Goal: Task Accomplishment & Management: Complete application form

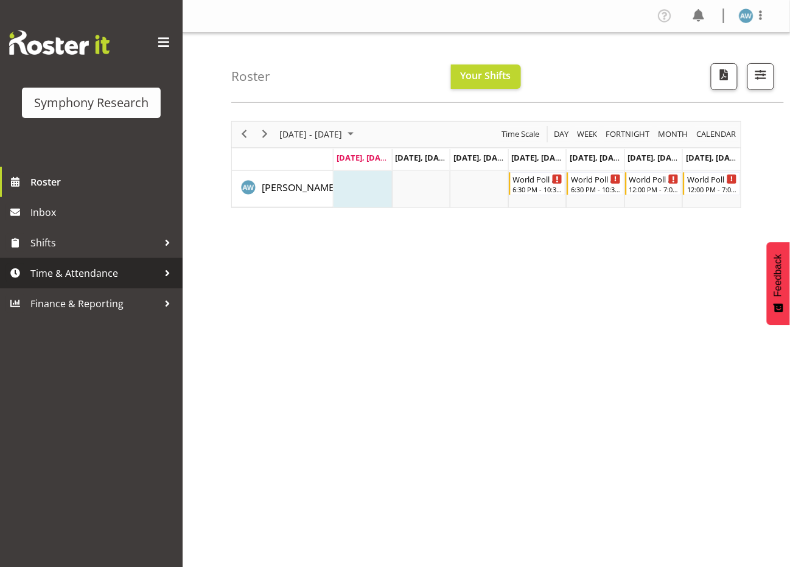
click at [100, 270] on span "Time & Attendance" at bounding box center [94, 273] width 128 height 18
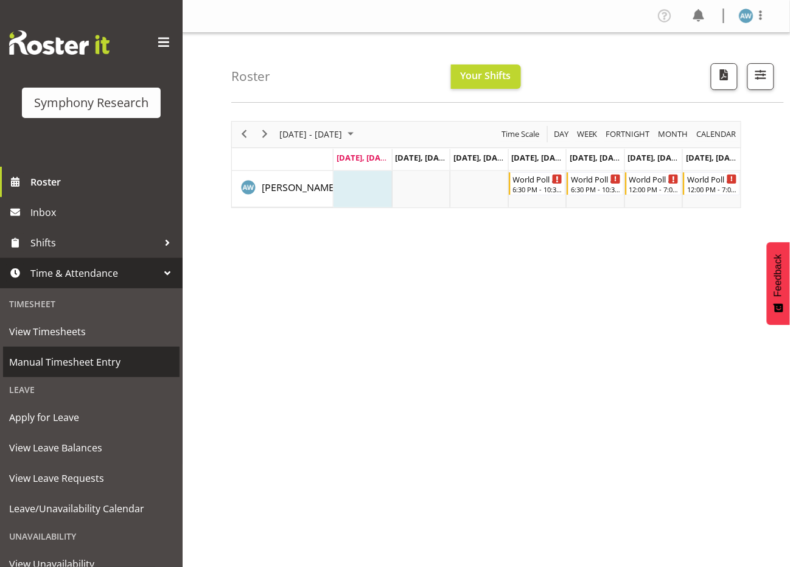
click at [98, 358] on span "Manual Timesheet Entry" at bounding box center [91, 362] width 164 height 18
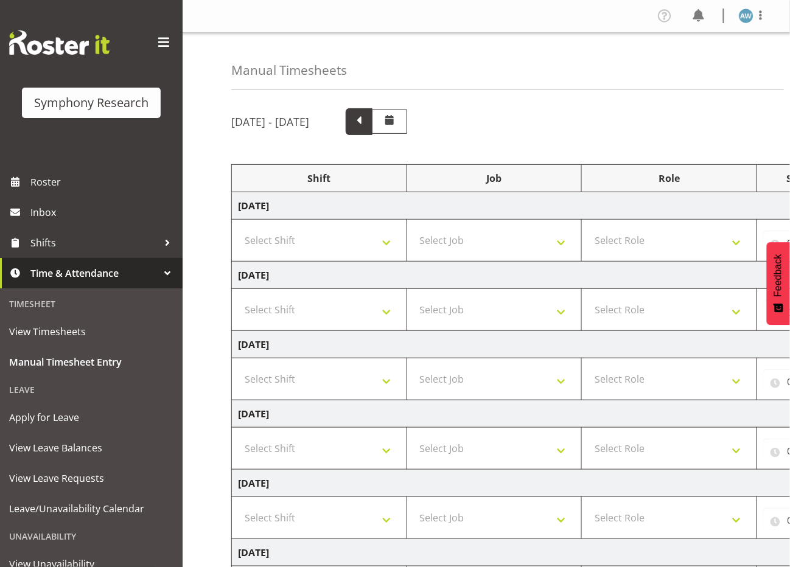
click at [367, 120] on span at bounding box center [359, 121] width 16 height 16
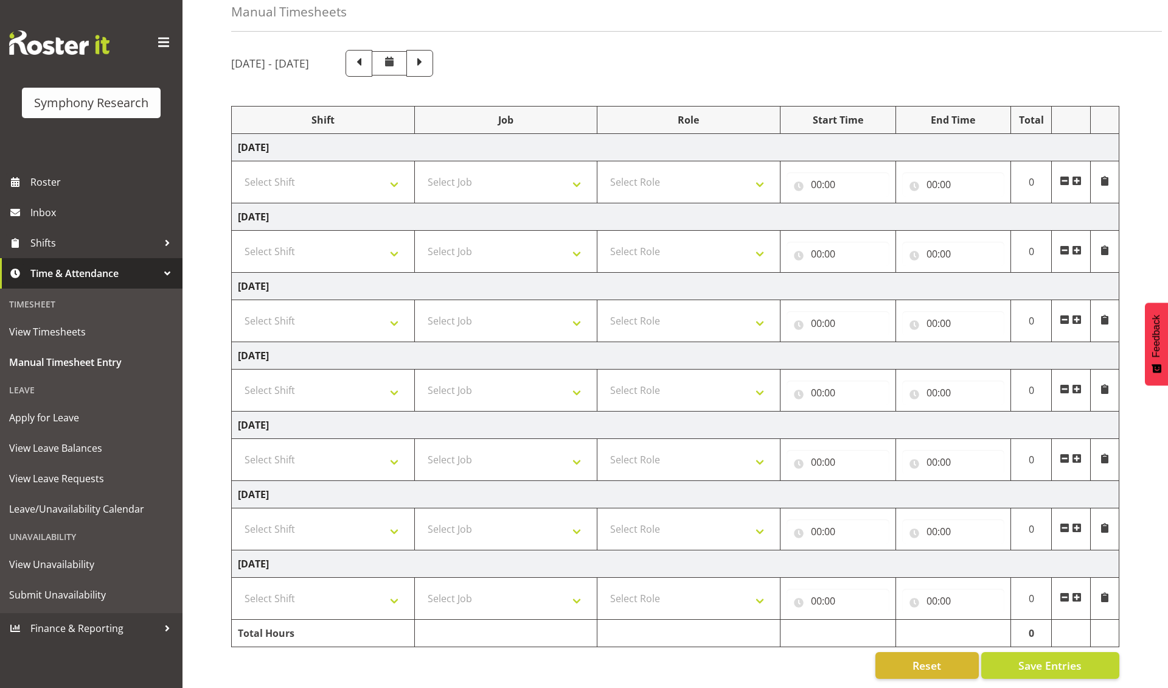
scroll to position [65, 0]
select select "56692"
select select "10499"
select select "47"
click at [789, 388] on input "00:00" at bounding box center [838, 392] width 103 height 24
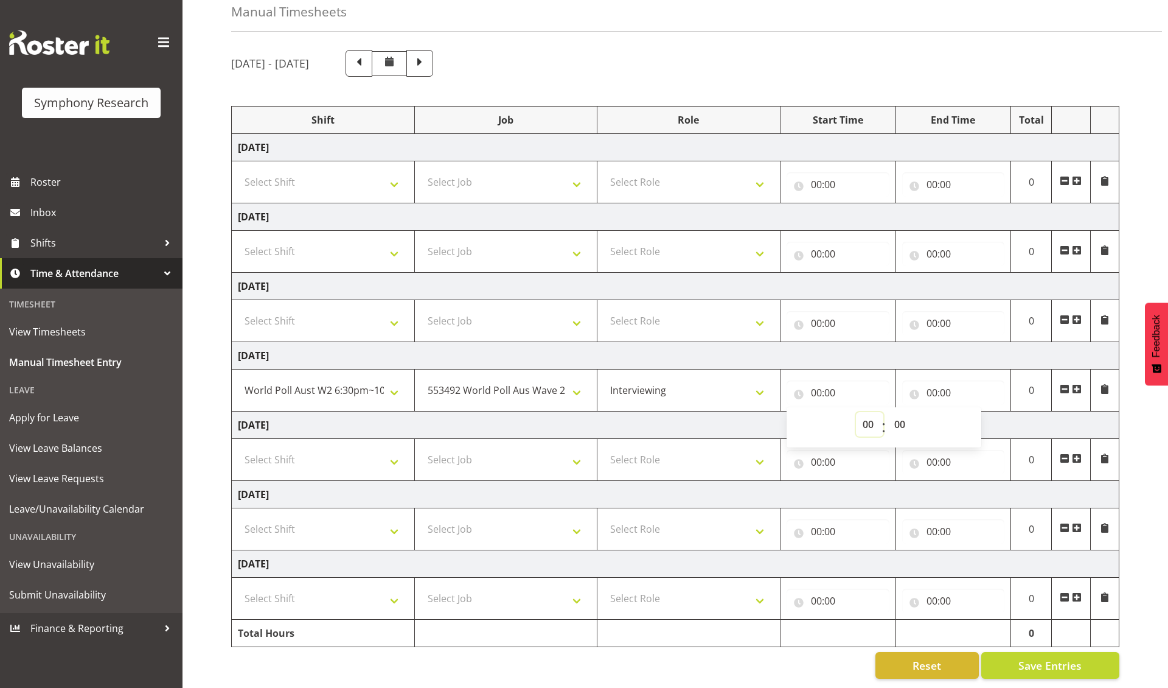
select select "18"
type input "18:00"
select select "30"
type input "18:30"
click at [789, 391] on input "00:00" at bounding box center [953, 392] width 103 height 24
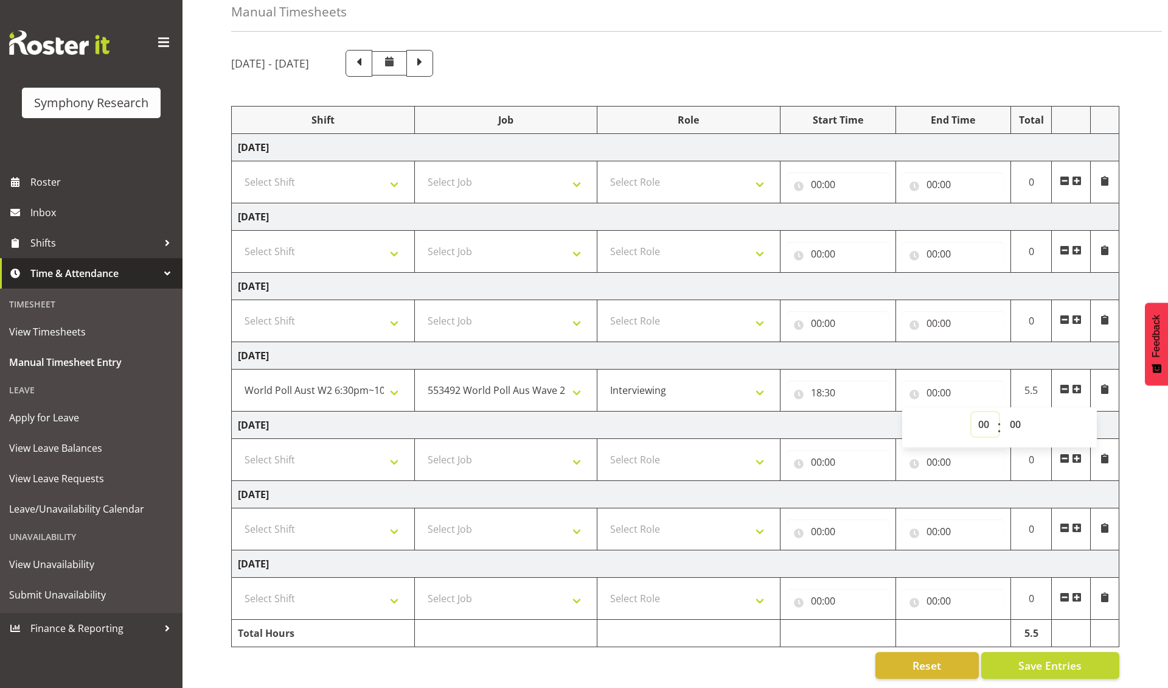
select select "22"
type input "22:00"
select select "30"
type input "22:30"
click at [789, 567] on span "Save Entries" at bounding box center [1050, 665] width 63 height 16
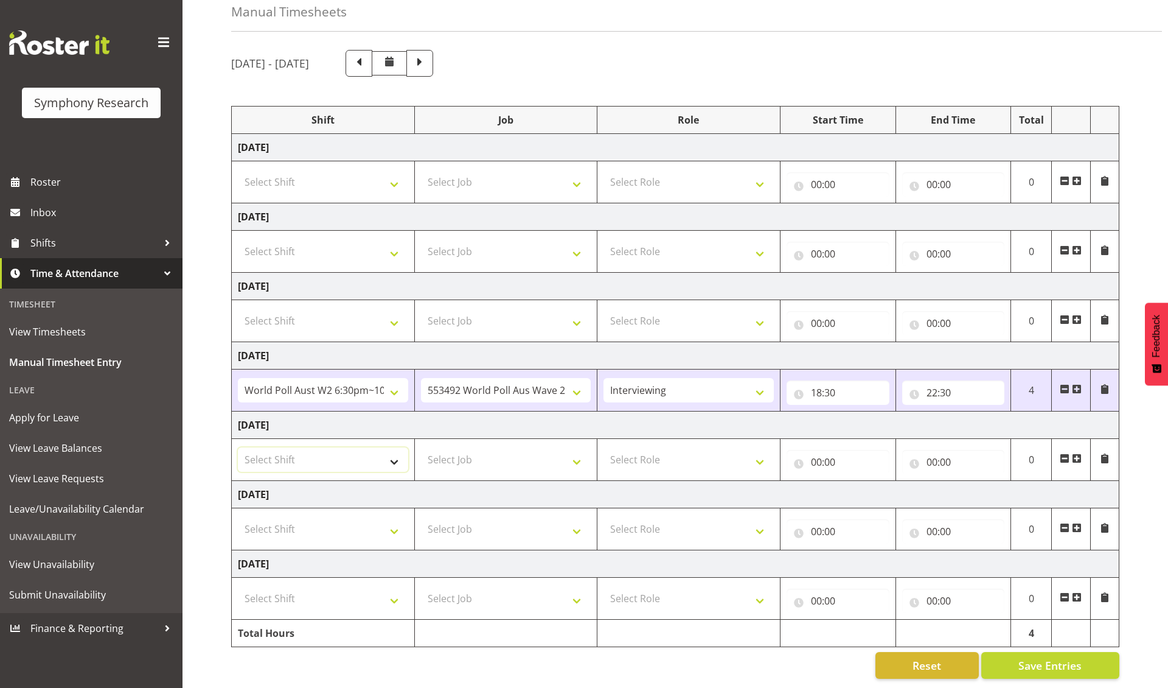
select select "56692"
select select "10499"
select select "47"
click at [789, 461] on input "00:00" at bounding box center [838, 462] width 103 height 24
select select "18"
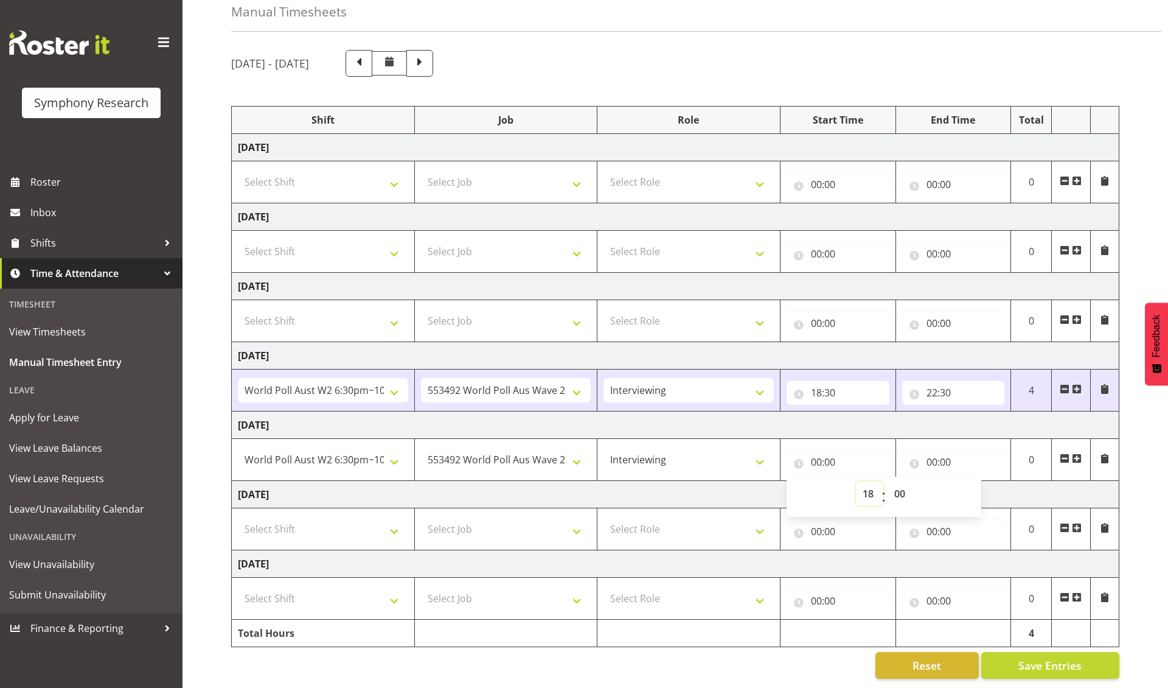
type input "18:00"
select select "30"
type input "18:30"
click at [789, 461] on input "00:00" at bounding box center [953, 462] width 103 height 24
select select "22"
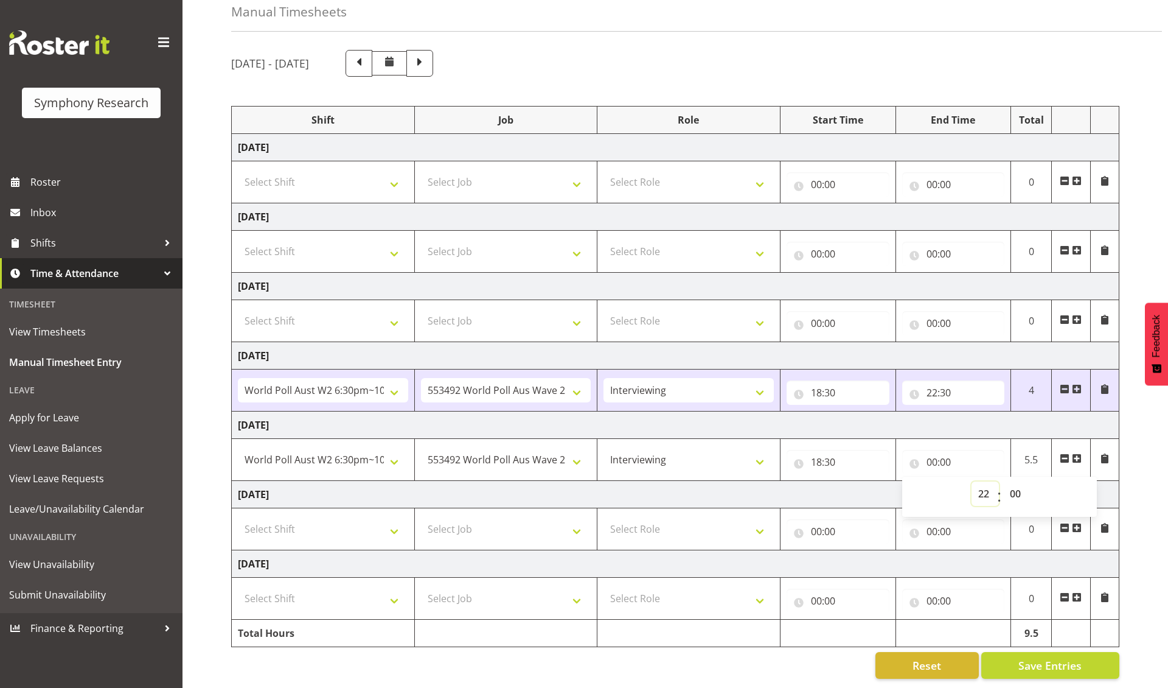
type input "22:00"
select select "30"
type input "22:30"
click at [789, 567] on span "Save Entries" at bounding box center [1050, 665] width 63 height 16
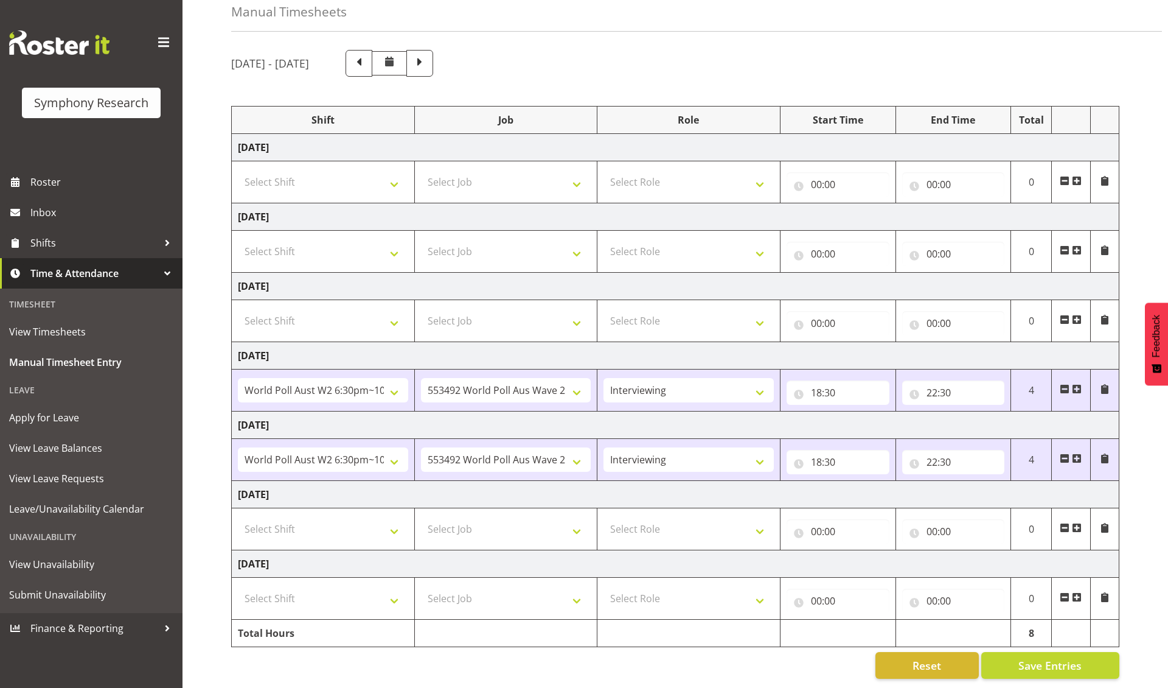
click at [789, 523] on span at bounding box center [1077, 528] width 10 height 10
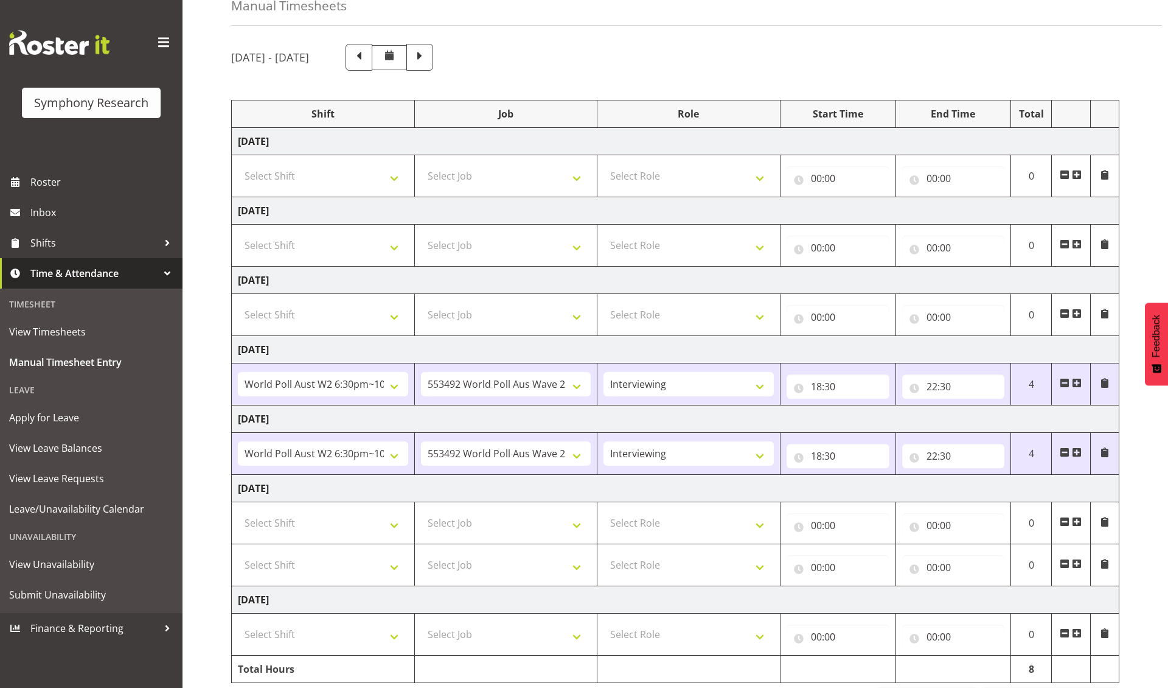
click at [789, 524] on span at bounding box center [1077, 522] width 10 height 10
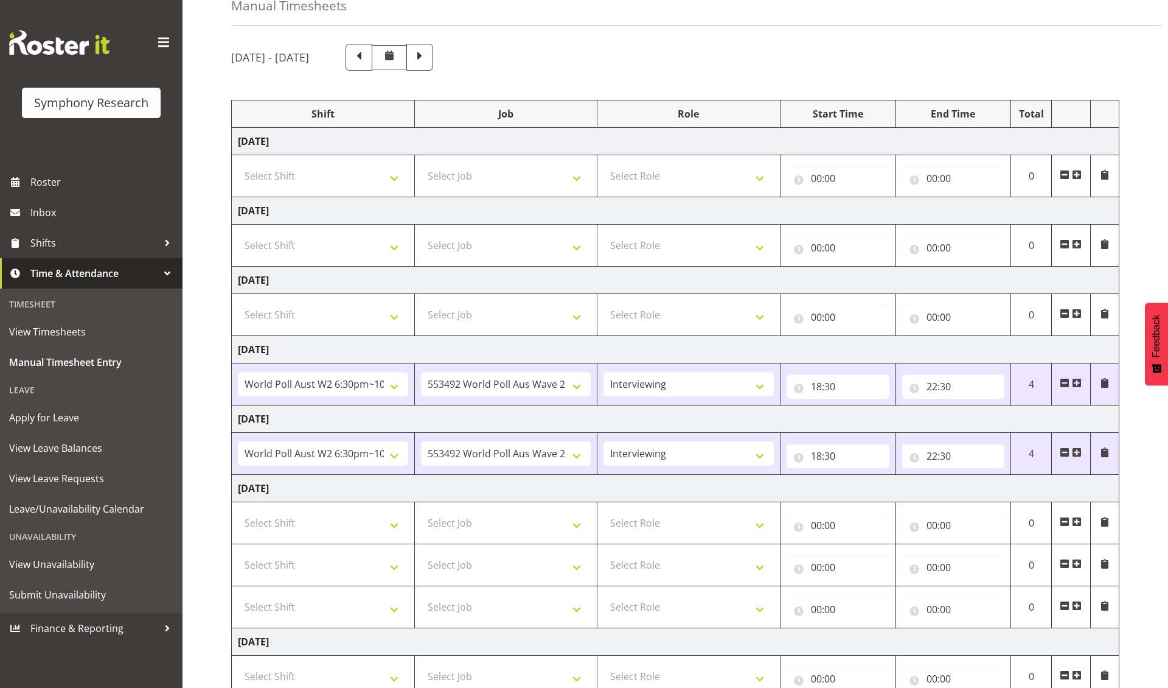
click at [789, 525] on span at bounding box center [1077, 522] width 10 height 10
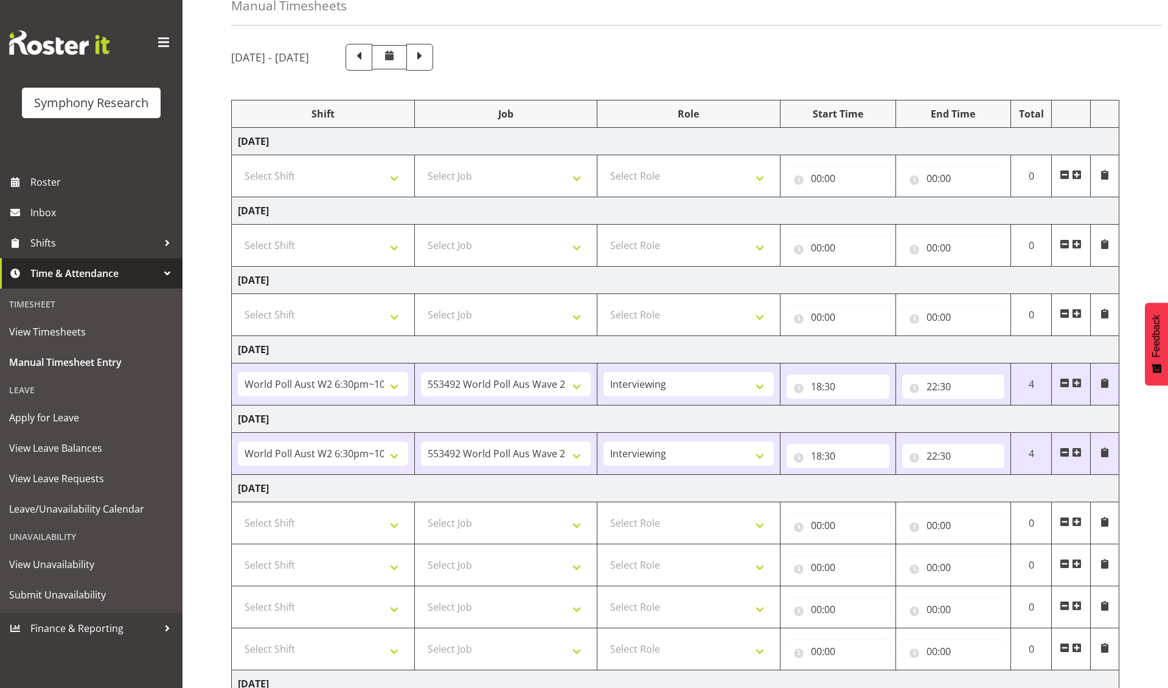
click at [789, 525] on span at bounding box center [1077, 522] width 10 height 10
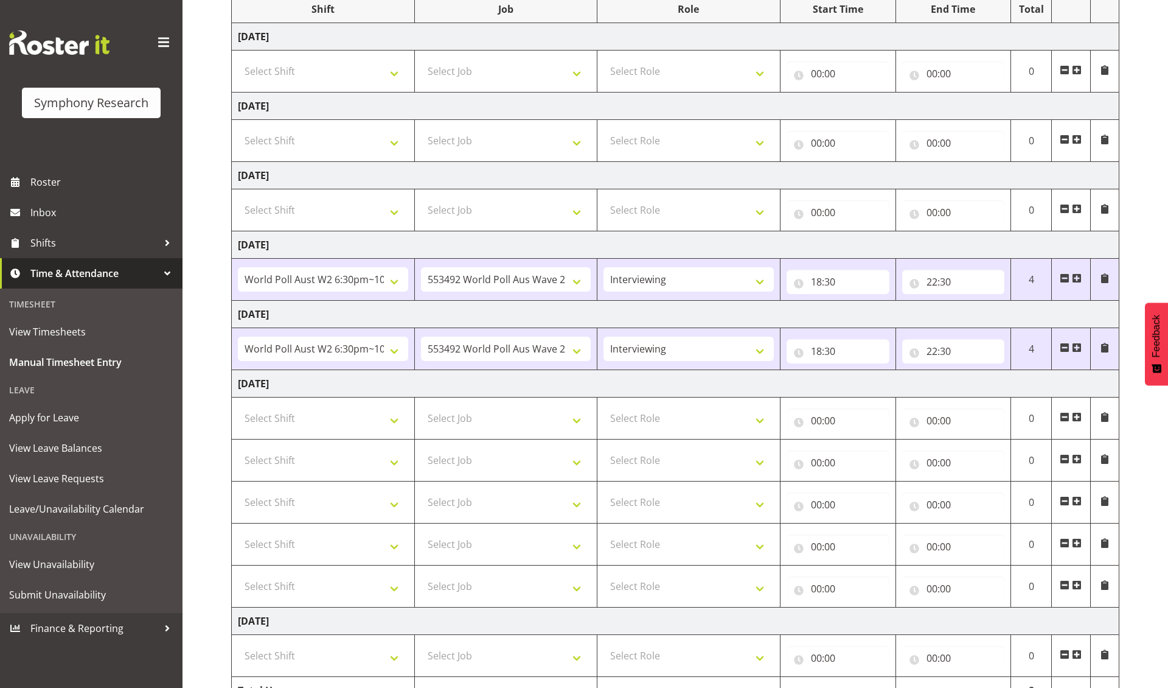
scroll to position [234, 0]
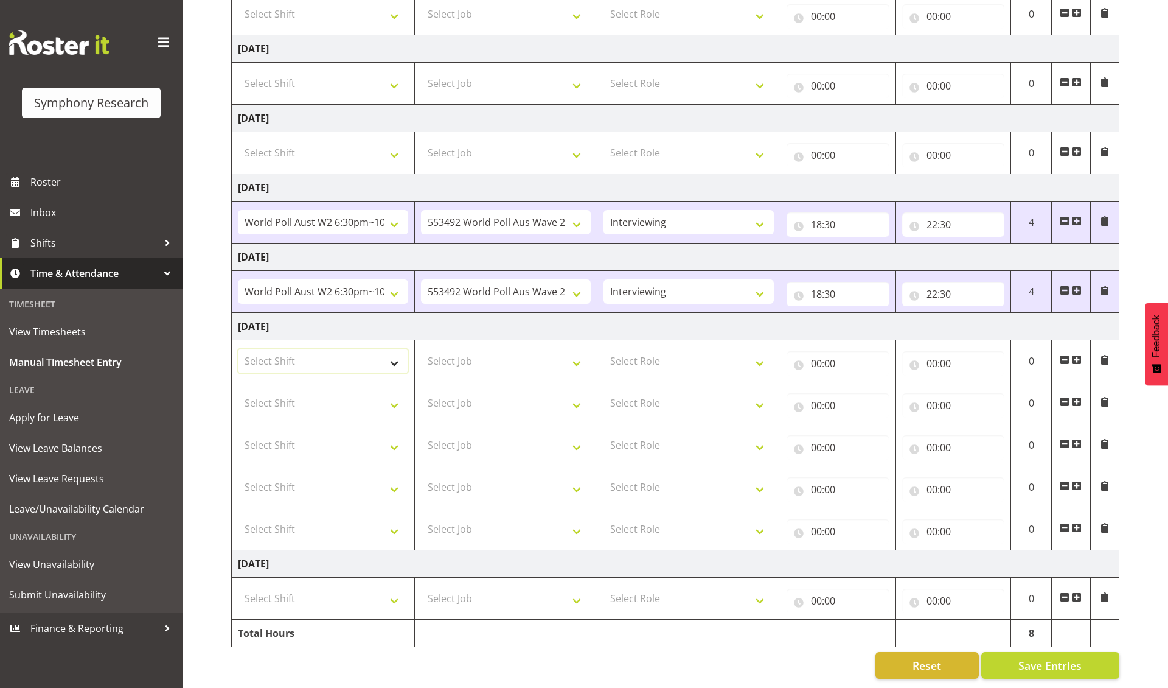
select select "41319"
select select "11547"
select select "41319"
select select "11547"
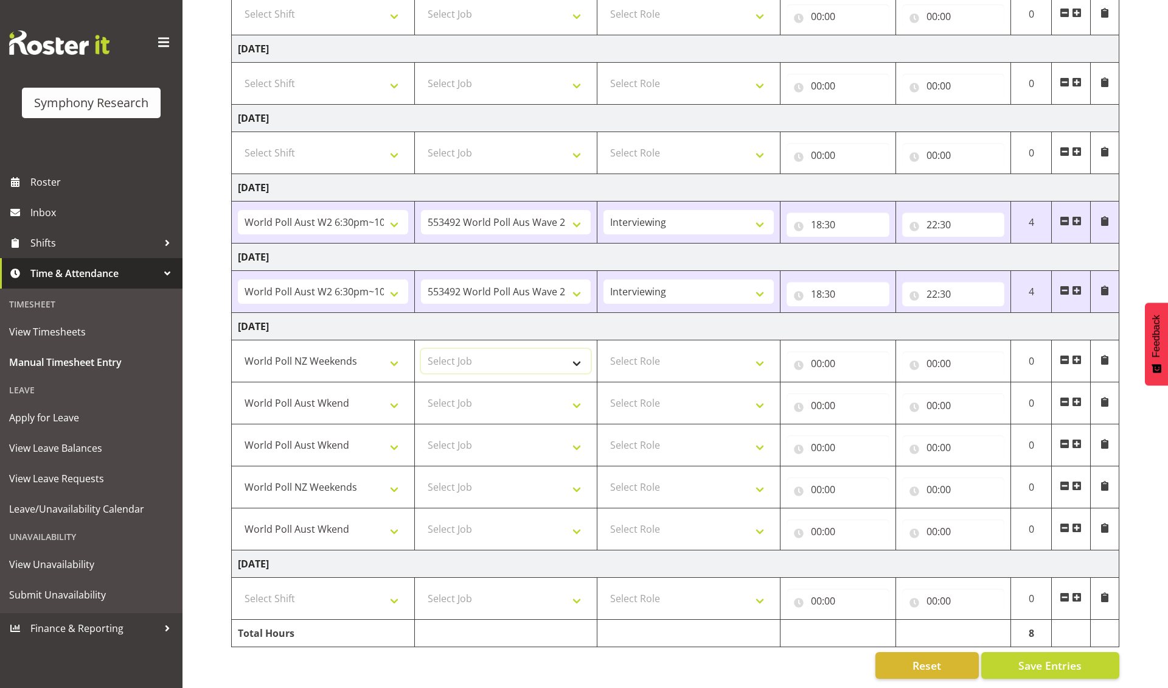
select select "10527"
select select "10499"
select select "10527"
select select "10499"
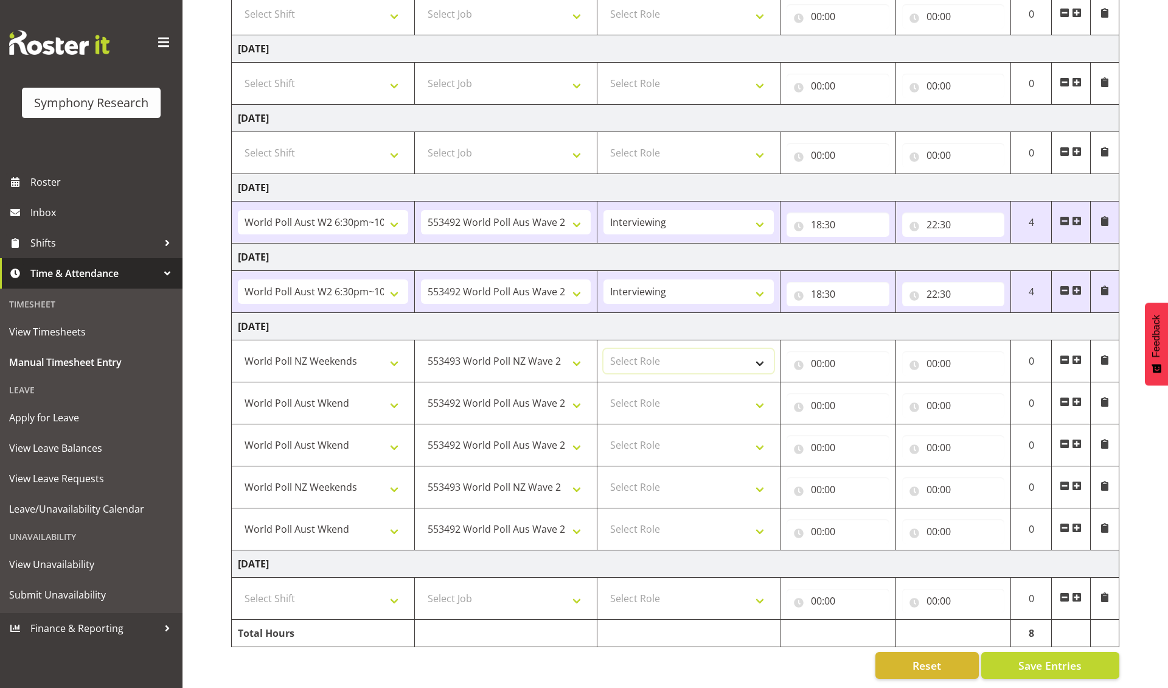
select select "47"
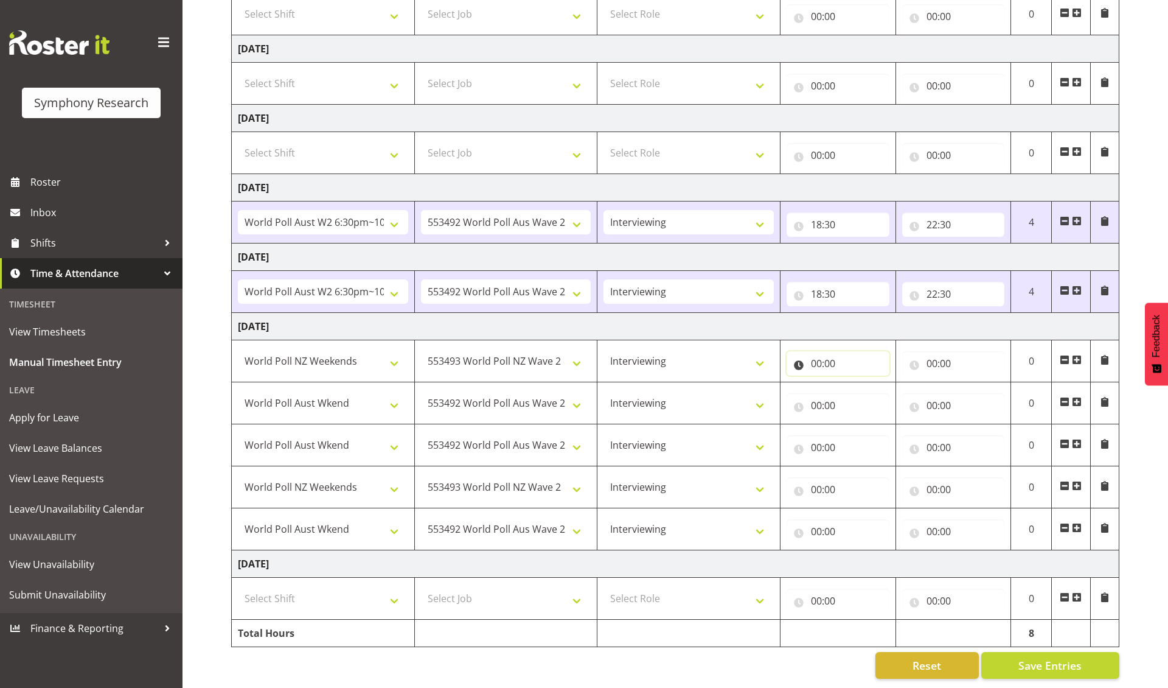
click at [789, 361] on input "00:00" at bounding box center [838, 363] width 103 height 24
select select "12"
type input "12:00"
click at [789, 361] on input "00:00" at bounding box center [953, 363] width 103 height 24
select select "13"
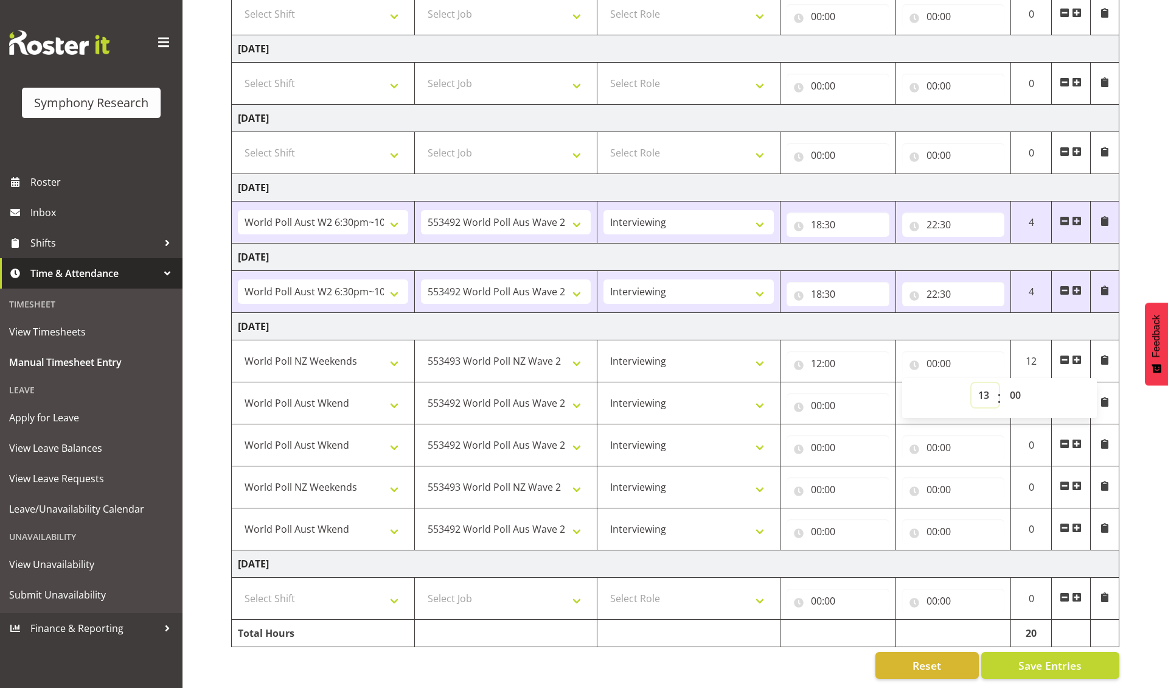
type input "13:00"
select select "17"
type input "13:17"
click at [789, 404] on input "00:00" at bounding box center [838, 405] width 103 height 24
select select "13"
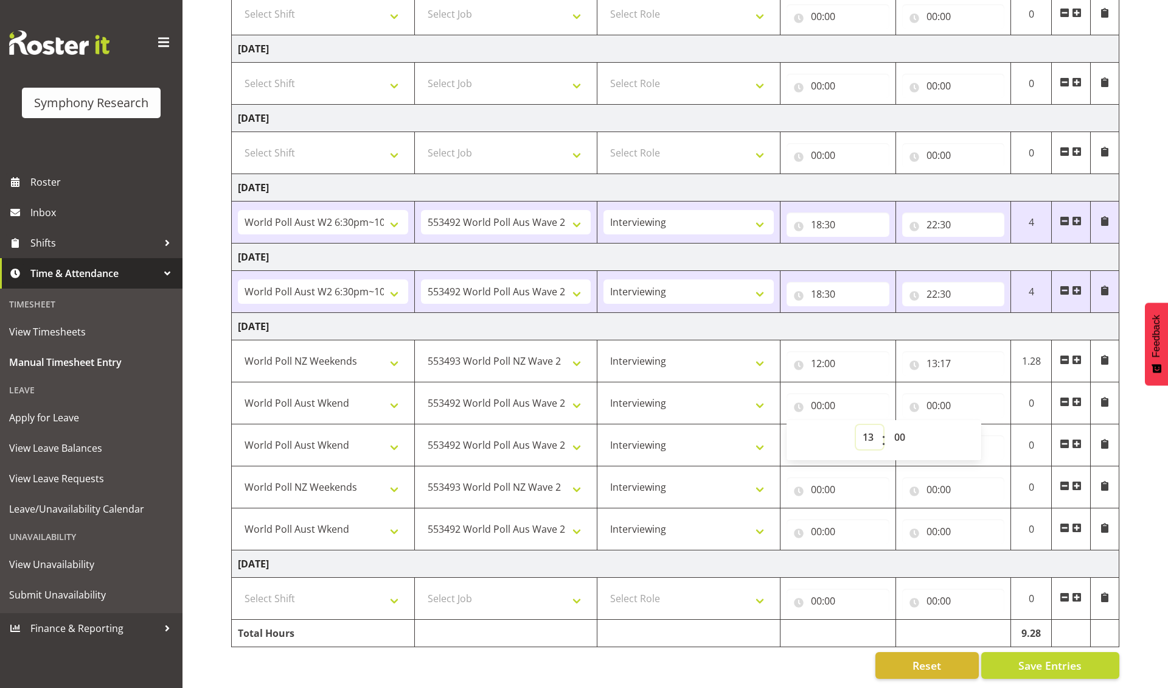
type input "13:00"
select select "17"
type input "13:17"
click at [789, 404] on input "00:00" at bounding box center [953, 405] width 103 height 24
select select "14"
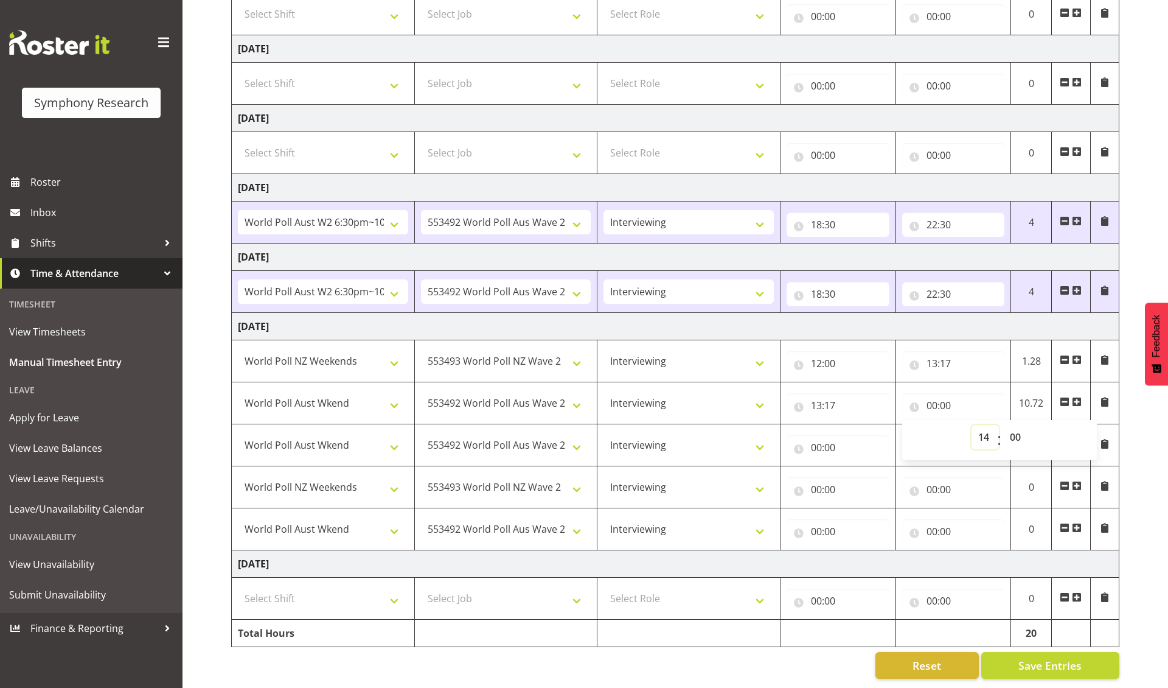
type input "14:00"
click at [789, 447] on input "00:00" at bounding box center [838, 447] width 103 height 24
select select "14"
type input "14:00"
select select "50"
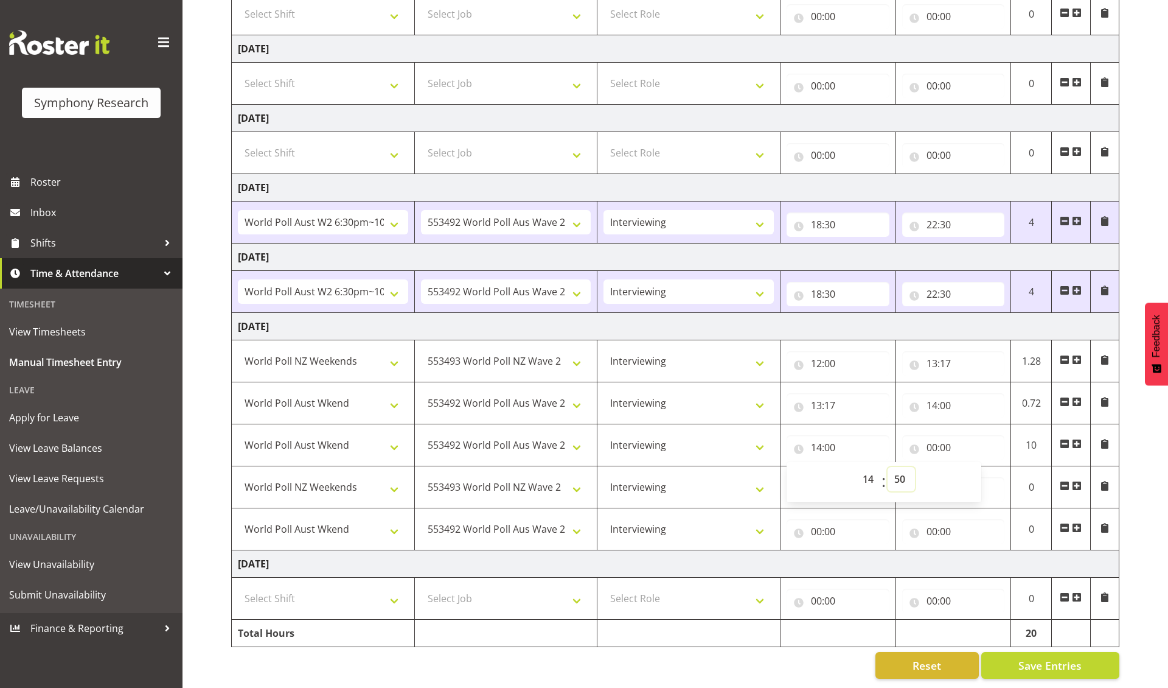
type input "14:50"
click at [789, 444] on input "00:00" at bounding box center [953, 447] width 103 height 24
select select "16"
type input "16:00"
select select "30"
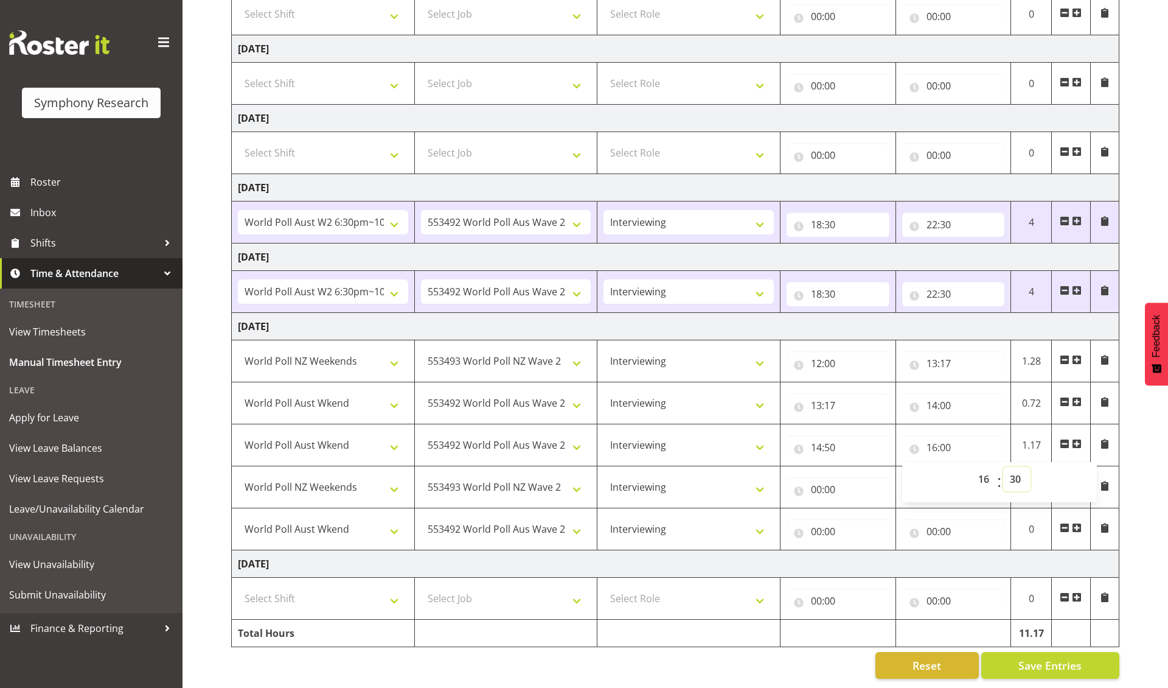
type input "16:30"
click at [789, 486] on input "00:00" at bounding box center [838, 489] width 103 height 24
select select "16"
type input "16:00"
select select "30"
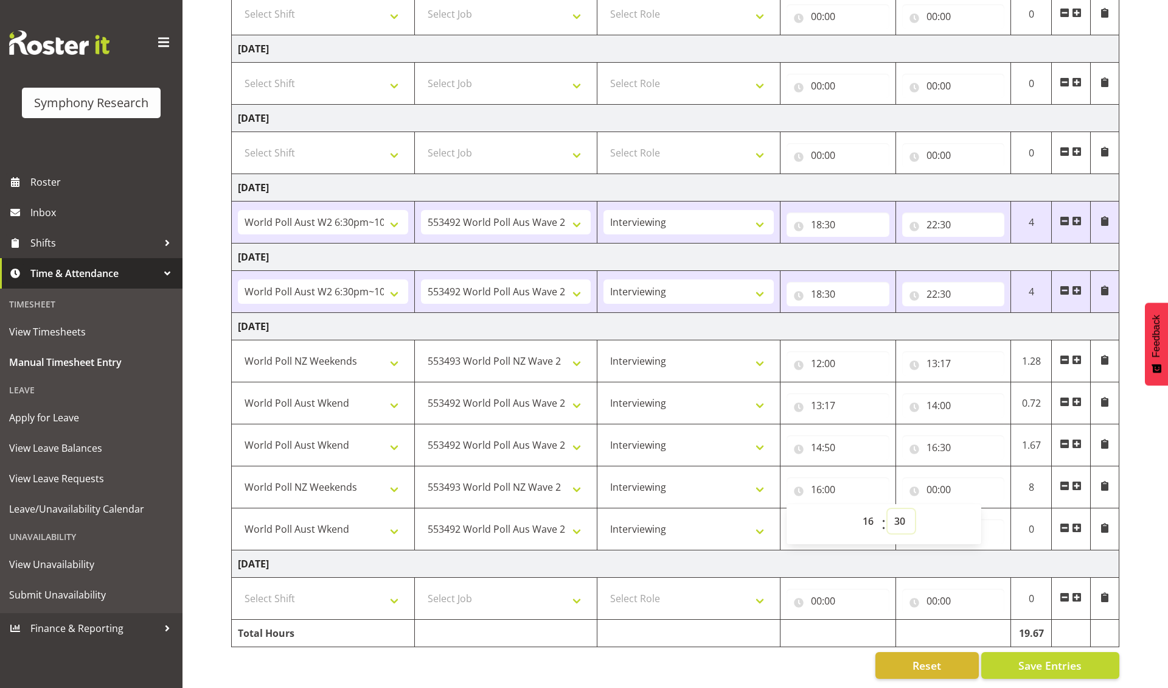
type input "16:30"
click at [789, 486] on input "00:00" at bounding box center [953, 489] width 103 height 24
select select "16"
type input "16:00"
select select "56"
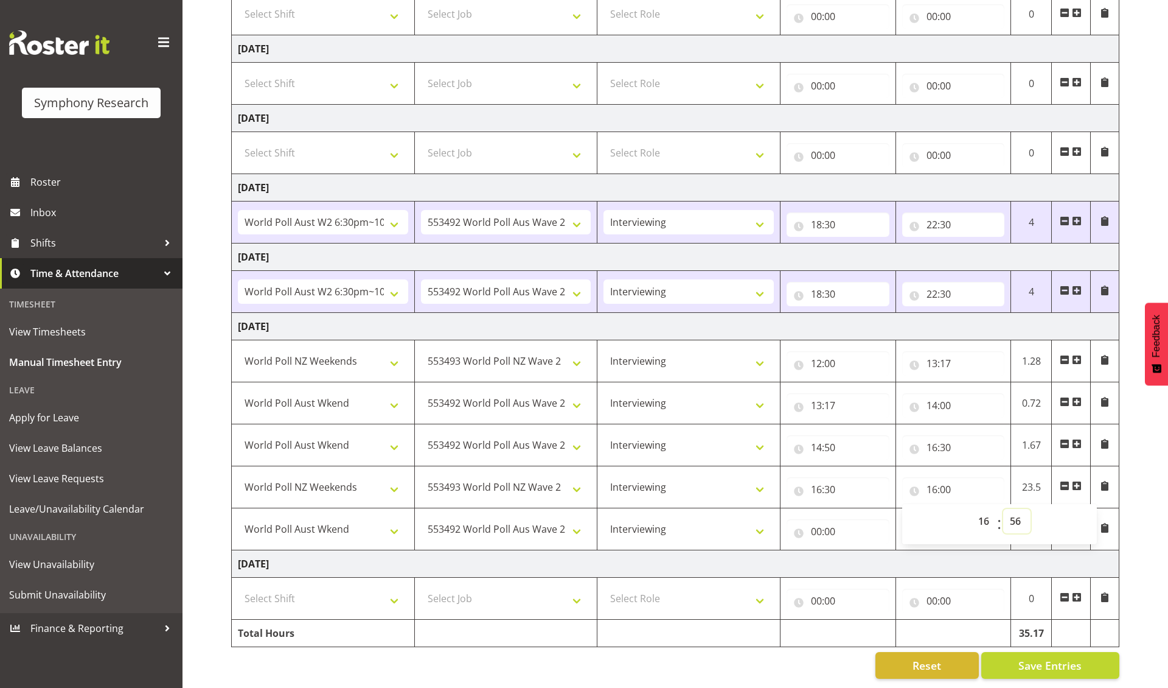
type input "16:56"
click at [789, 531] on input "00:00" at bounding box center [838, 531] width 103 height 24
select select "16"
type input "16:00"
select select "56"
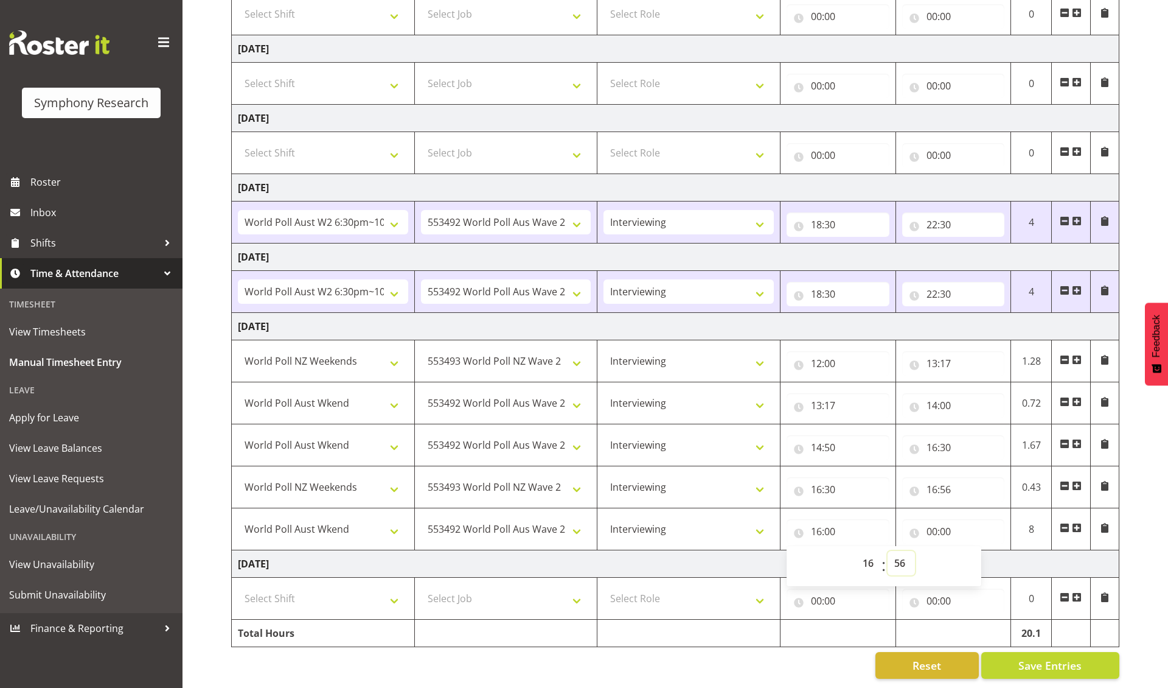
type input "16:56"
click at [789, 531] on input "00:00" at bounding box center [953, 531] width 103 height 24
select select "19"
type input "19:00"
click at [789, 567] on span "Save Entries" at bounding box center [1050, 665] width 63 height 16
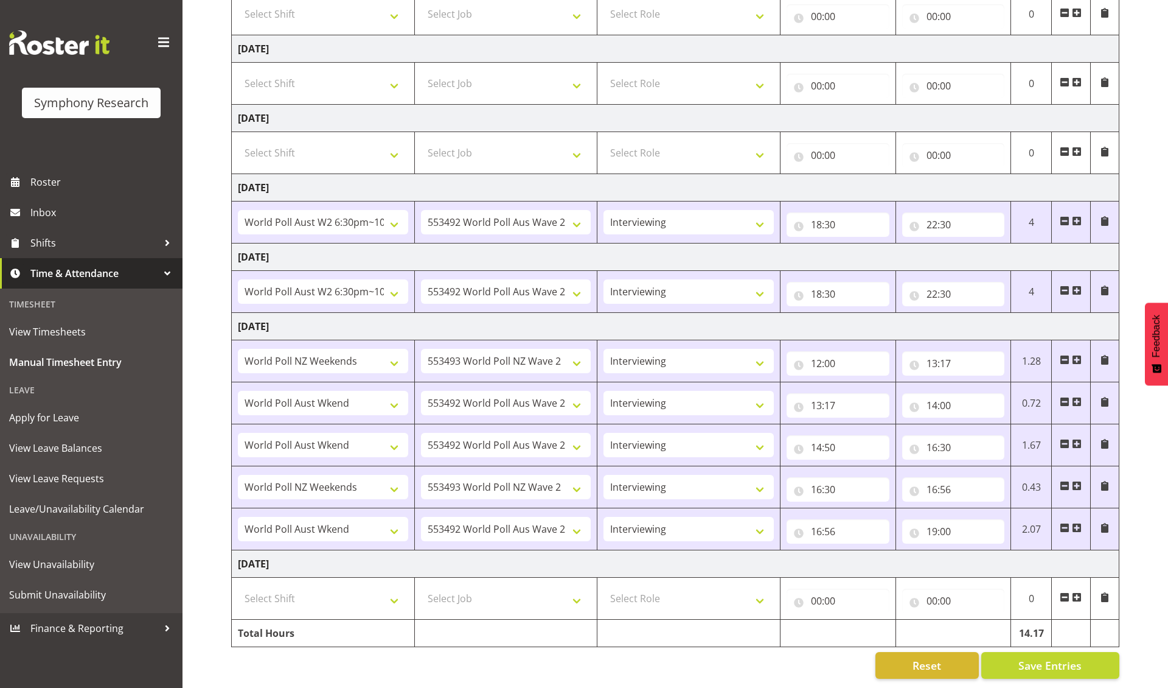
click at [789, 567] on span at bounding box center [1077, 597] width 10 height 10
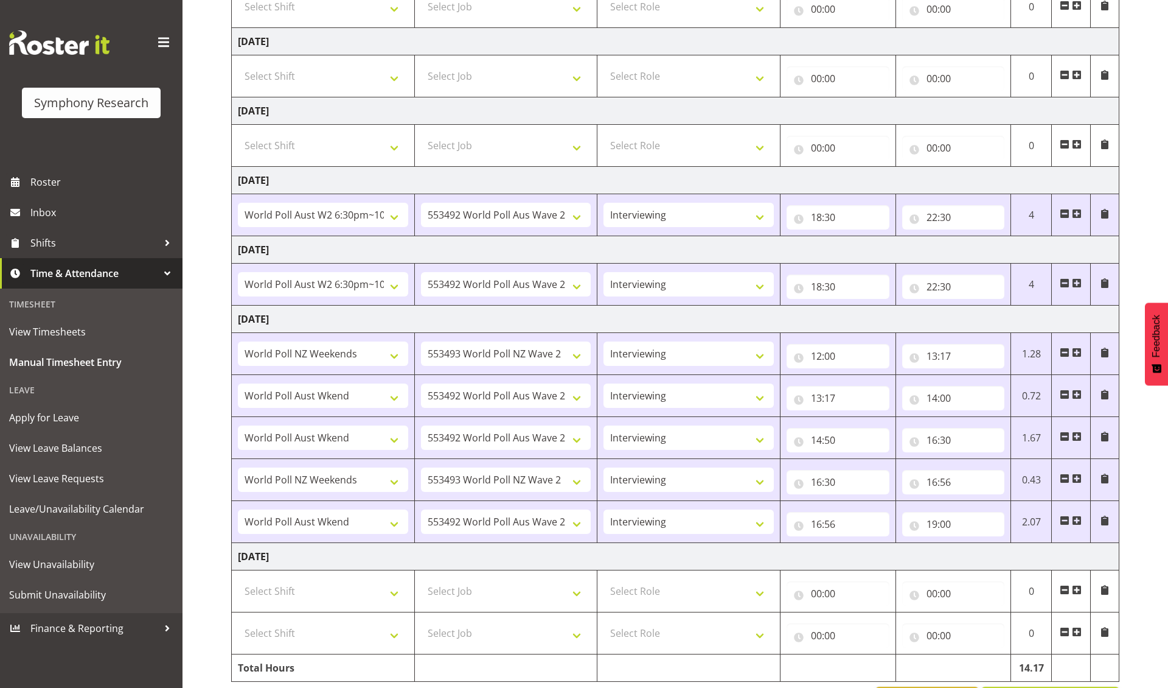
click at [789, 567] on span at bounding box center [1077, 590] width 10 height 10
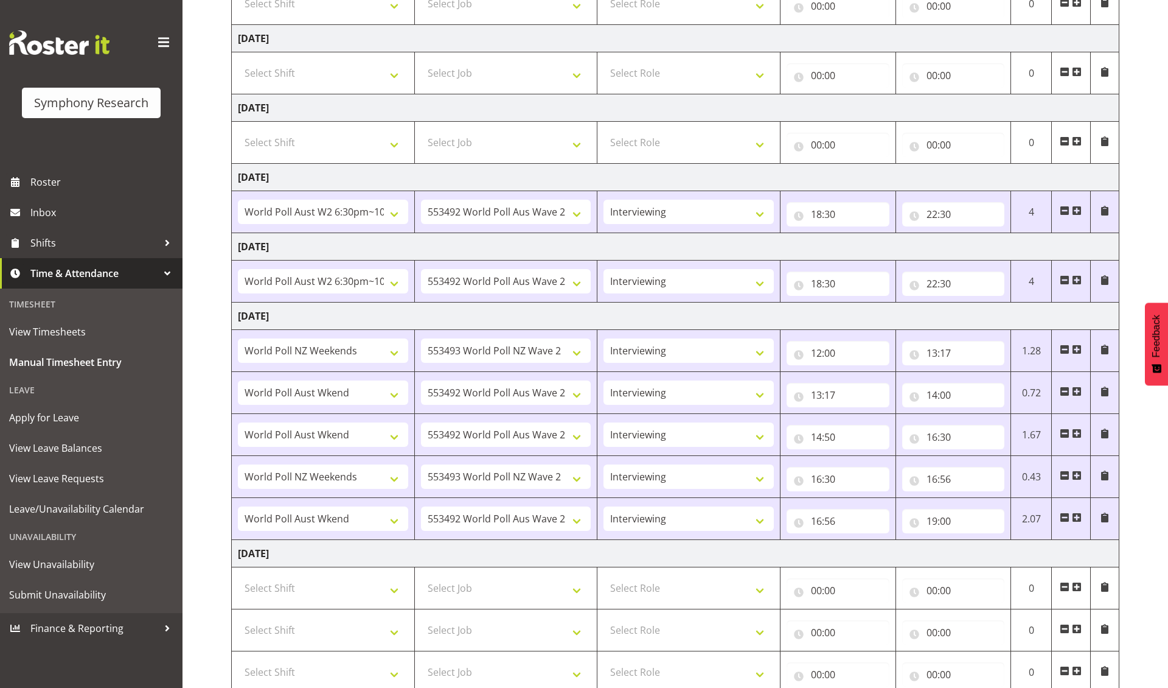
scroll to position [318, 0]
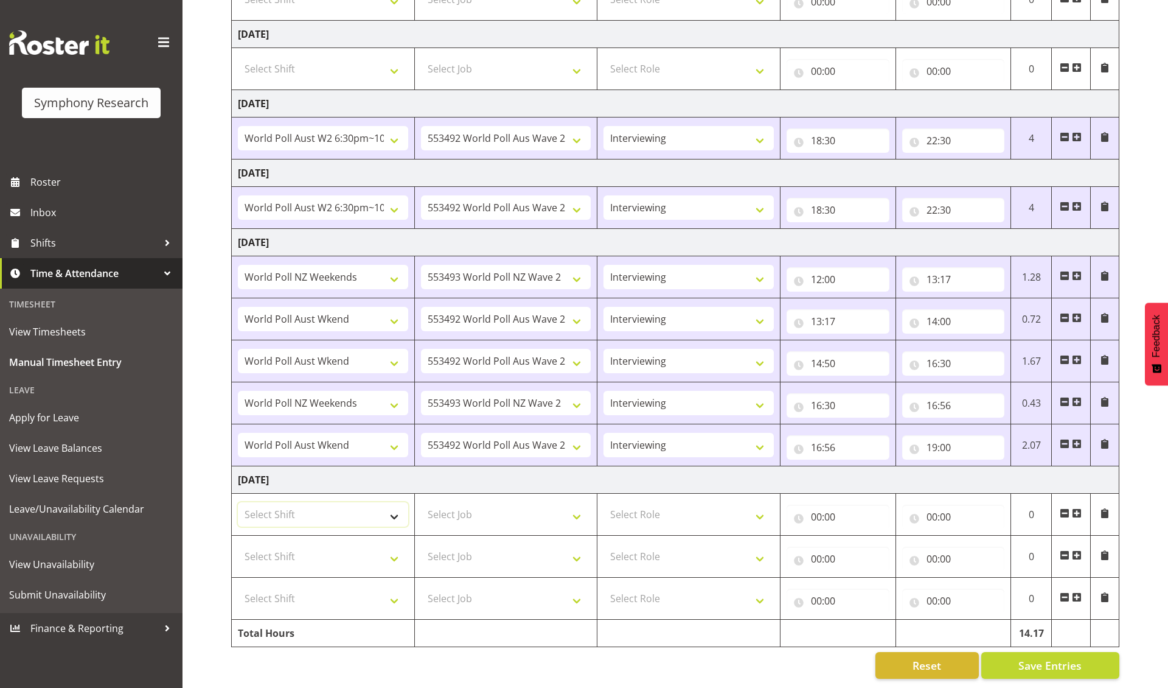
select select "41319"
select select "11547"
select select "10527"
select select "10499"
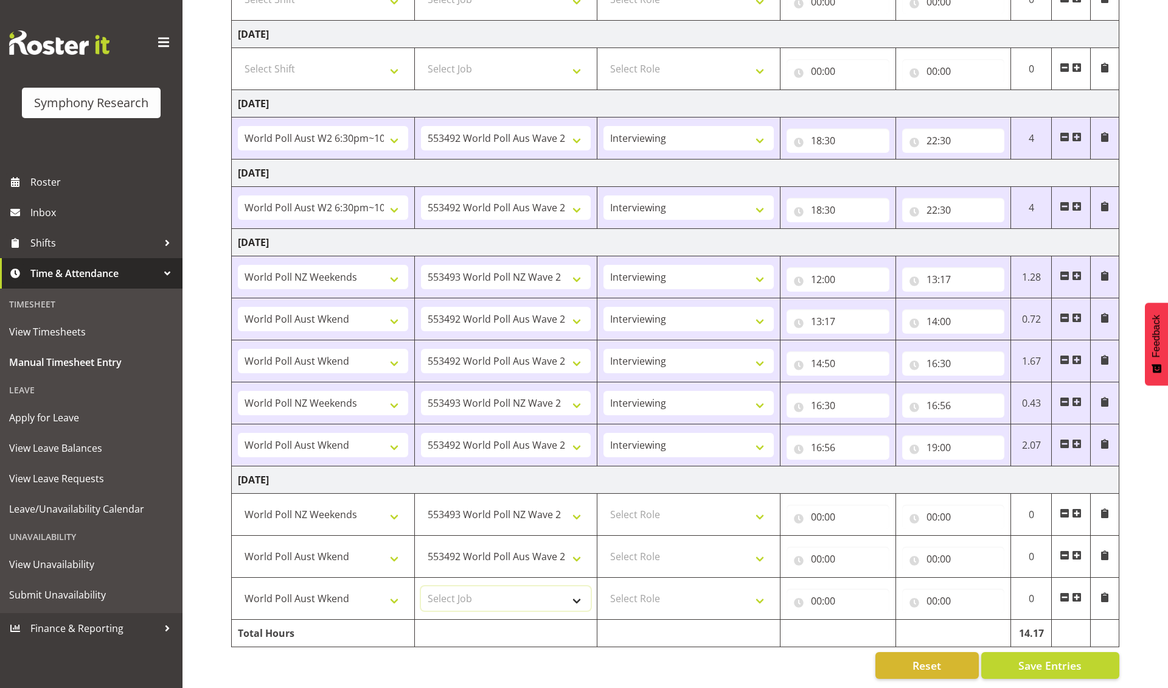
select select "10499"
select select "47"
click at [789, 517] on input "00:00" at bounding box center [838, 516] width 103 height 24
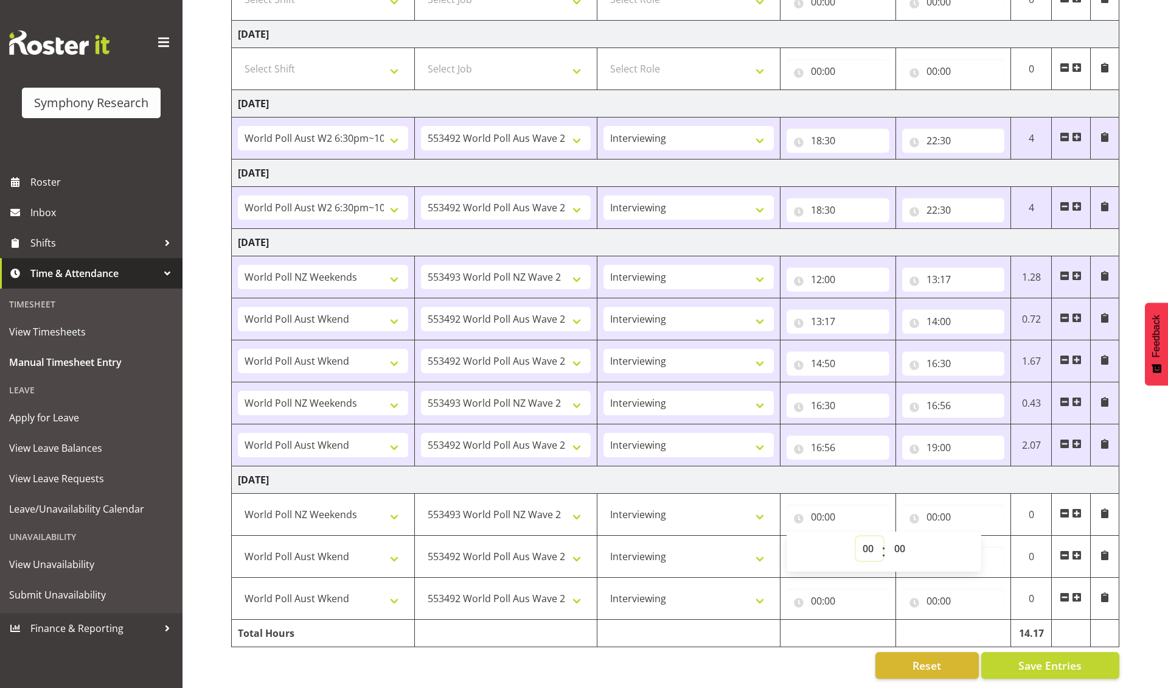
select select "12"
type input "12:00"
click at [789, 515] on input "00:00" at bounding box center [953, 516] width 103 height 24
select select "13"
type input "13:00"
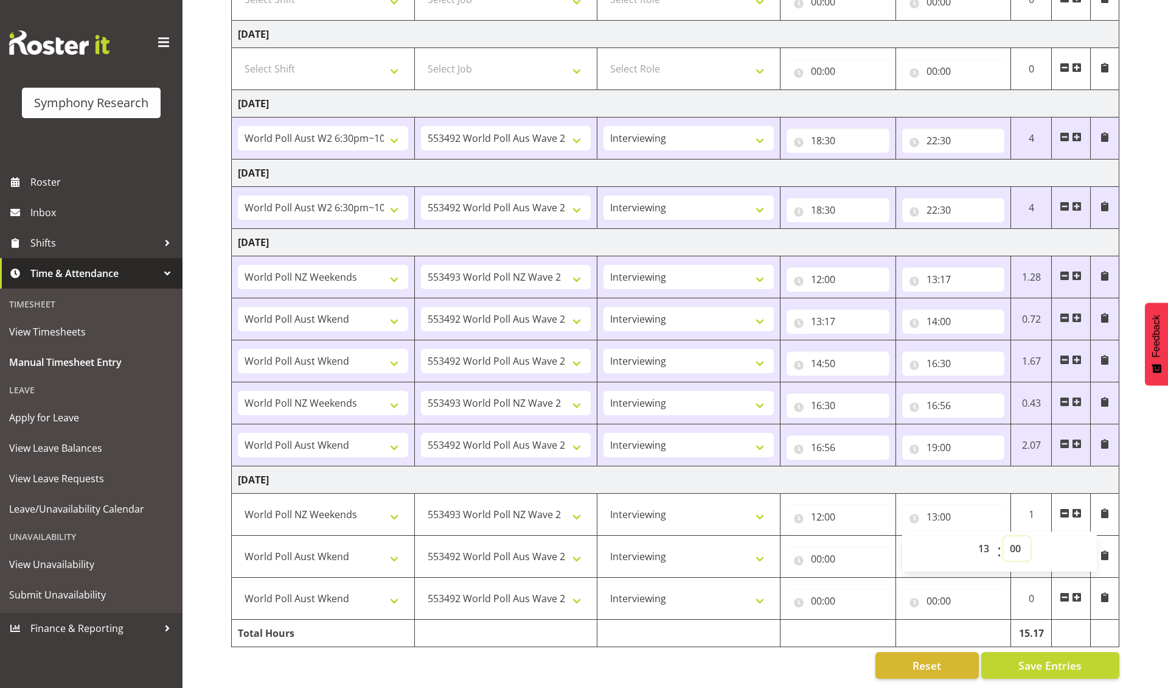
select select "12"
type input "13:12"
click at [789, 557] on input "00:00" at bounding box center [838, 558] width 103 height 24
select select "13"
type input "13:00"
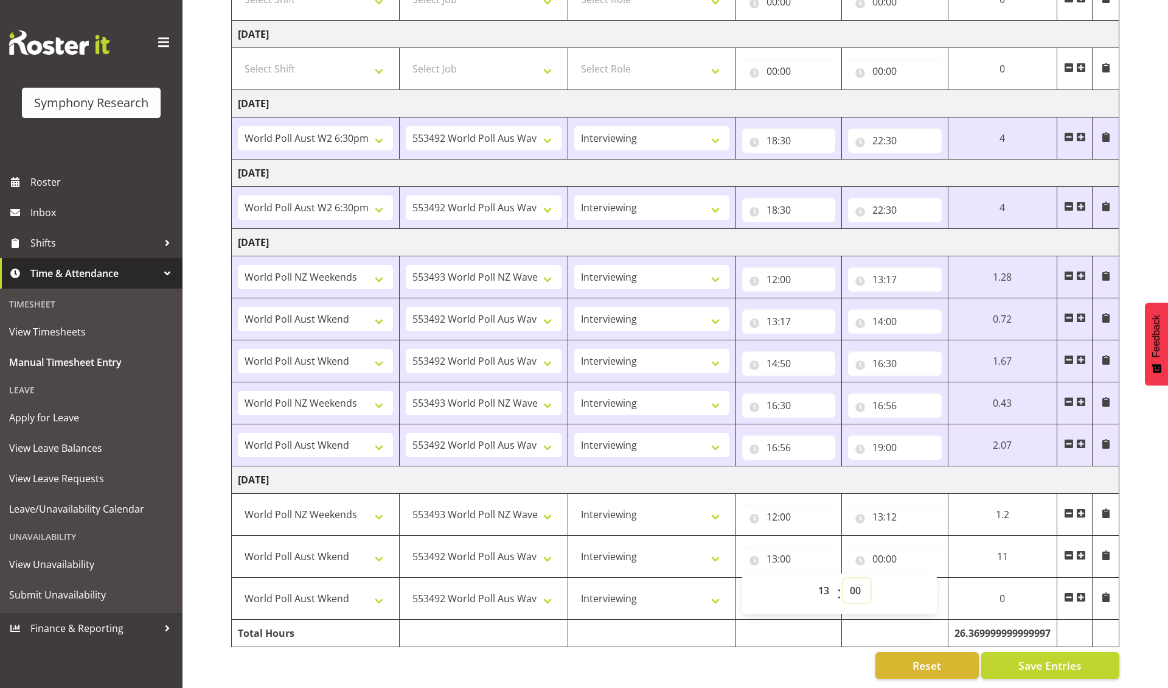
select select "12"
type input "13:12"
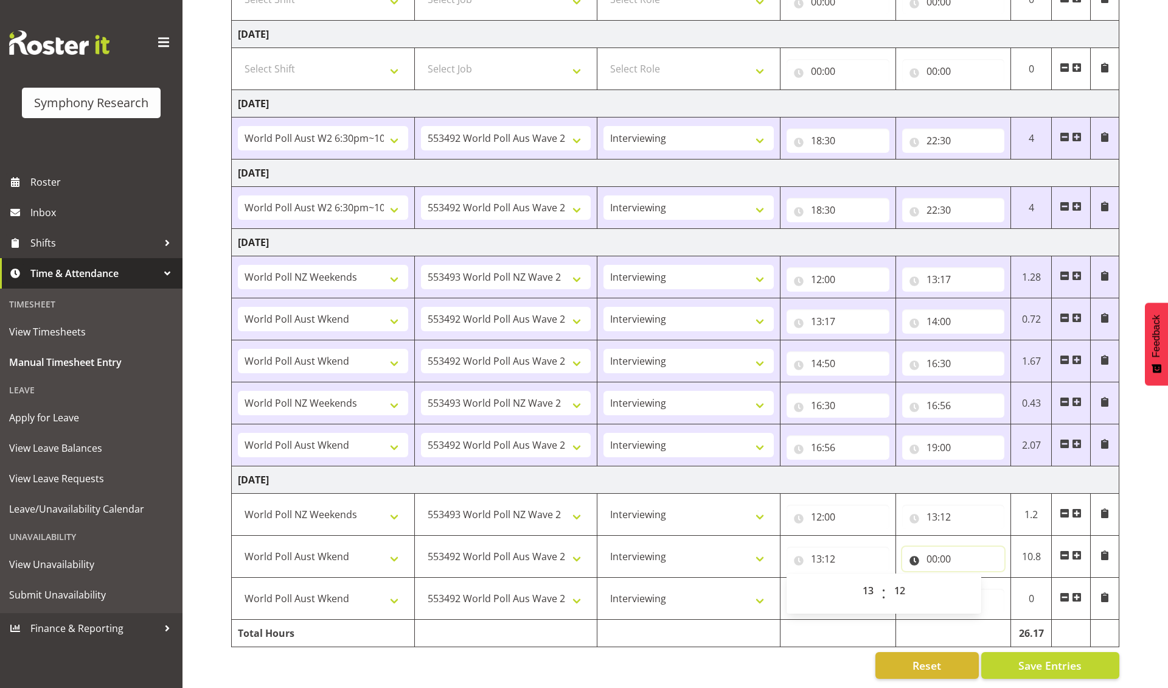
click at [789, 556] on input "00:00" at bounding box center [953, 558] width 103 height 24
select select "14"
type input "14:00"
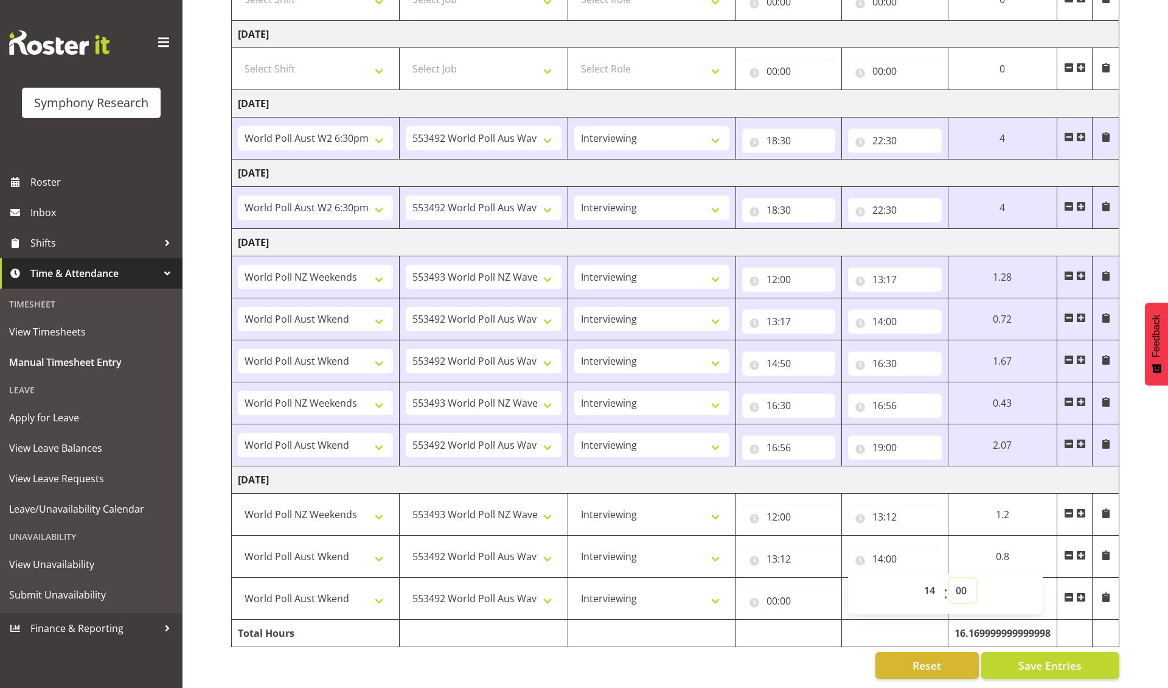
select select "2"
type input "14:02"
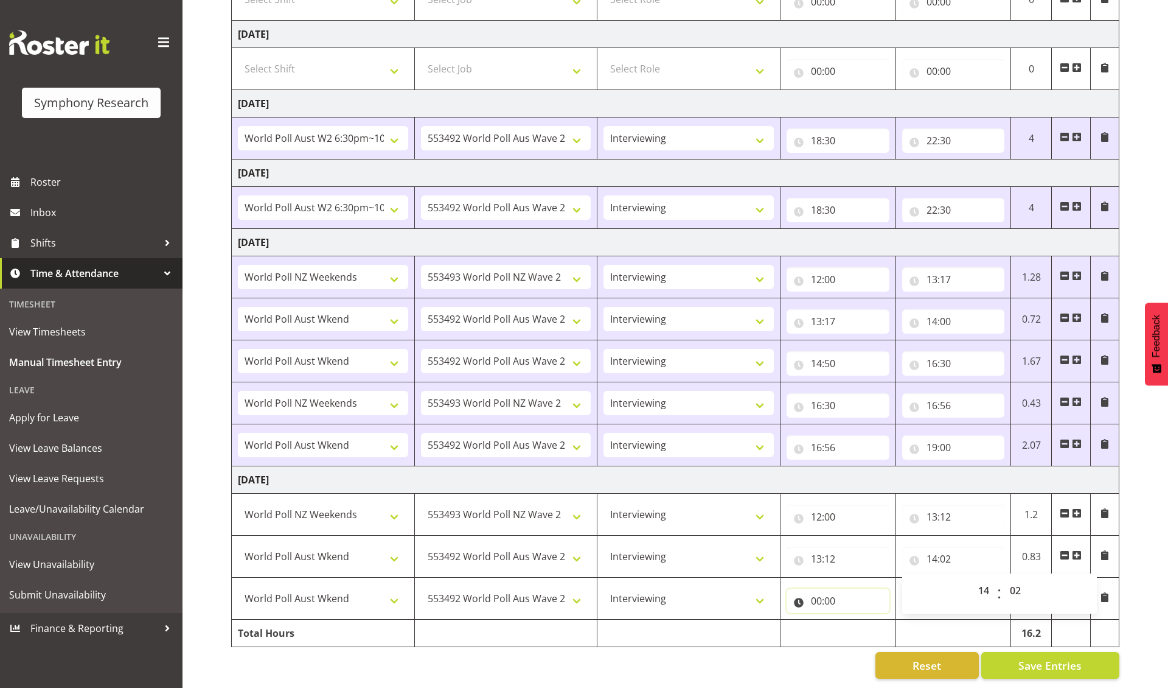
click at [789, 567] on input "00:00" at bounding box center [838, 600] width 103 height 24
select select "16"
type input "16:00"
select select "34"
type input "16:34"
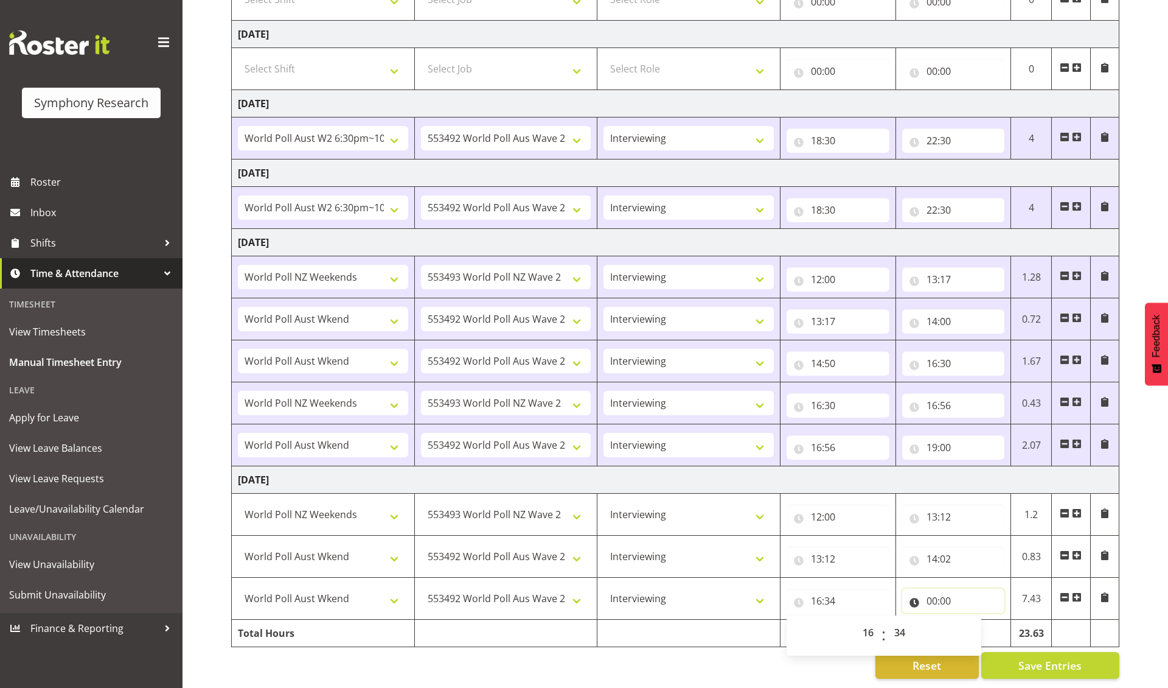
click at [789, 567] on input "00:00" at bounding box center [953, 600] width 103 height 24
select select "19"
type input "19:00"
click at [789, 567] on span "Save Entries" at bounding box center [1050, 665] width 63 height 16
